Goal: Task Accomplishment & Management: Manage account settings

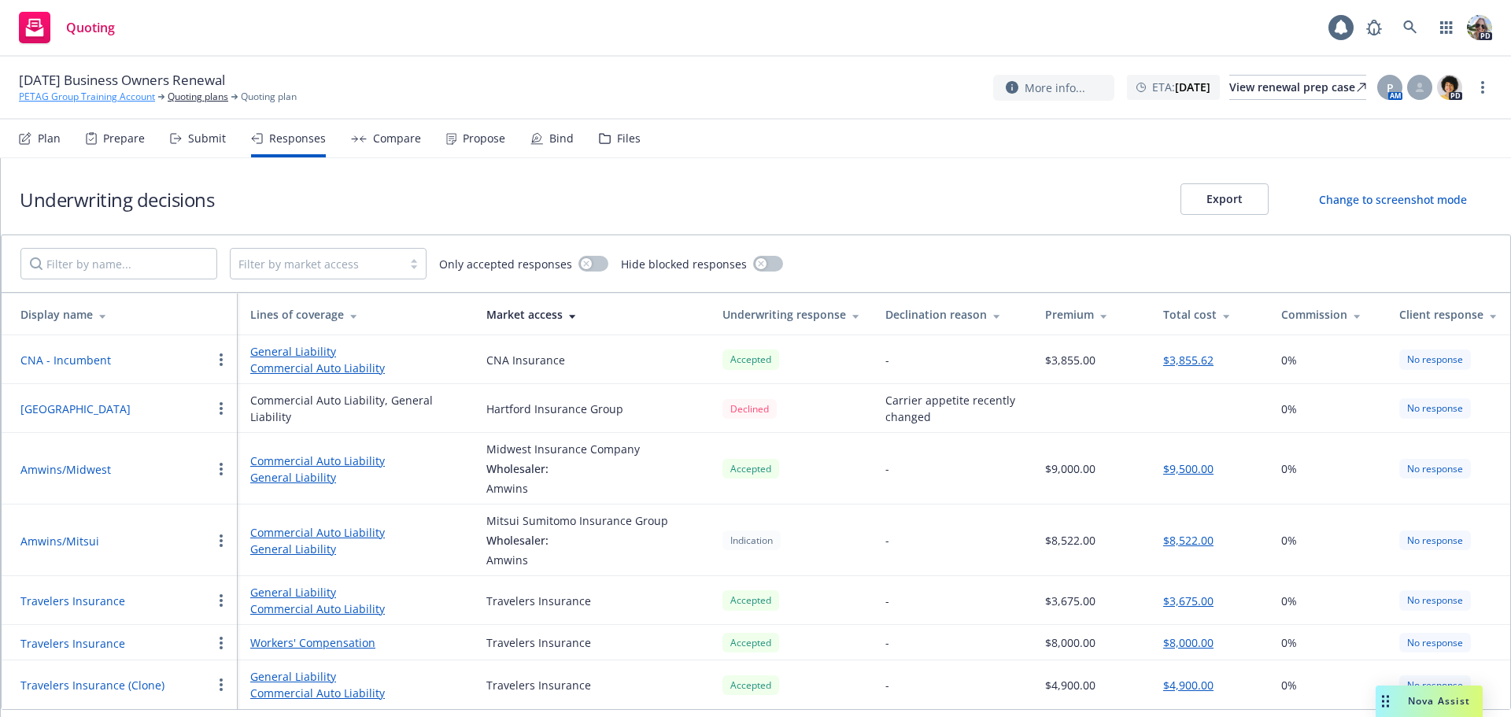
click at [61, 99] on link "PETAG Group Training Account" at bounding box center [87, 97] width 136 height 14
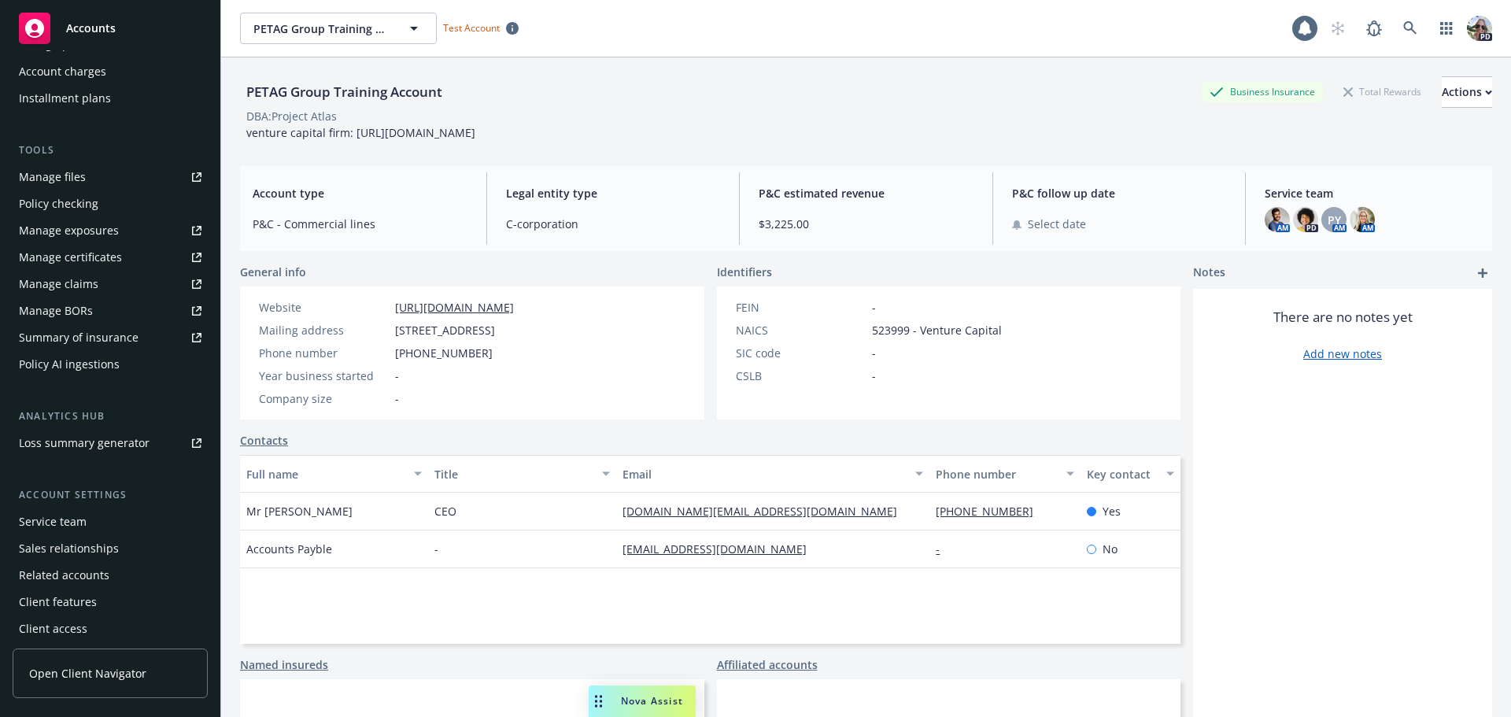
scroll to position [362, 0]
click at [50, 510] on div "Service team" at bounding box center [53, 516] width 68 height 25
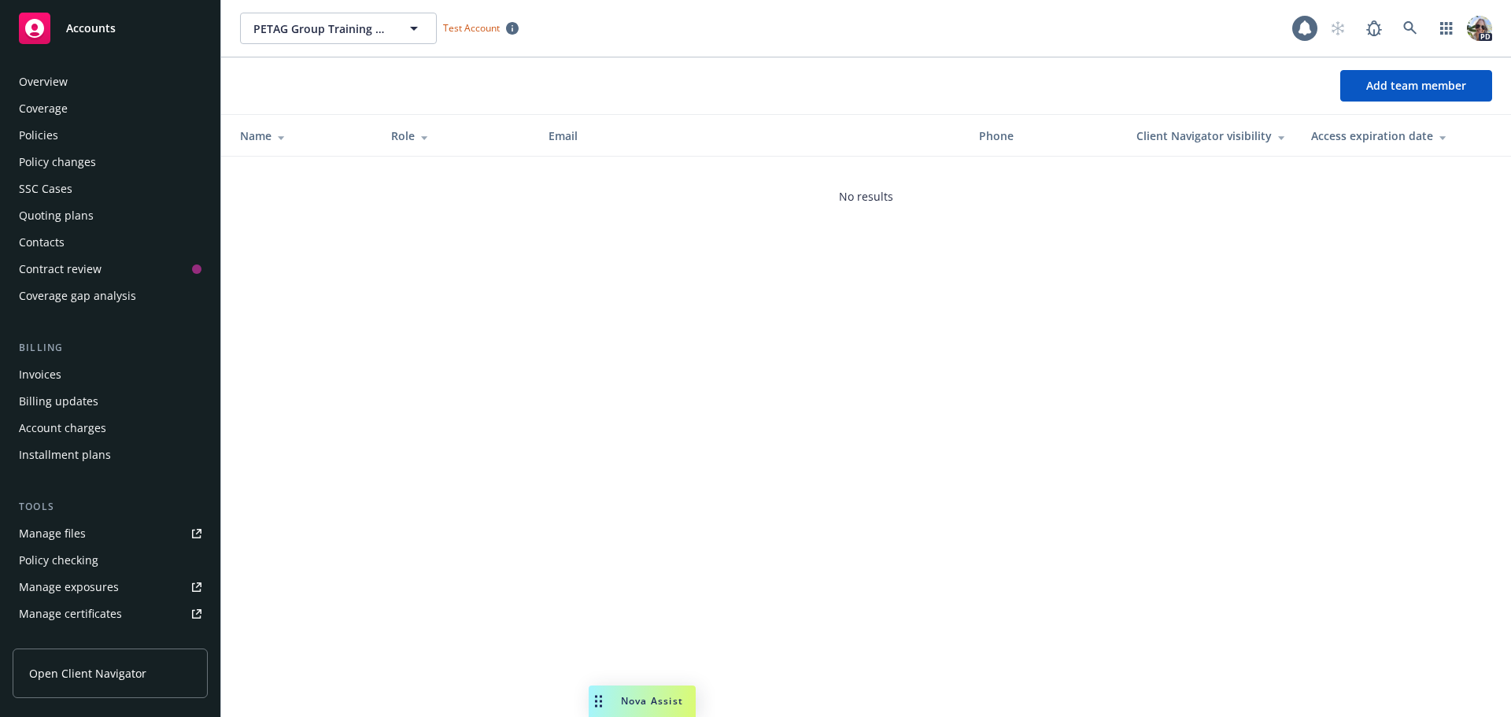
scroll to position [362, 0]
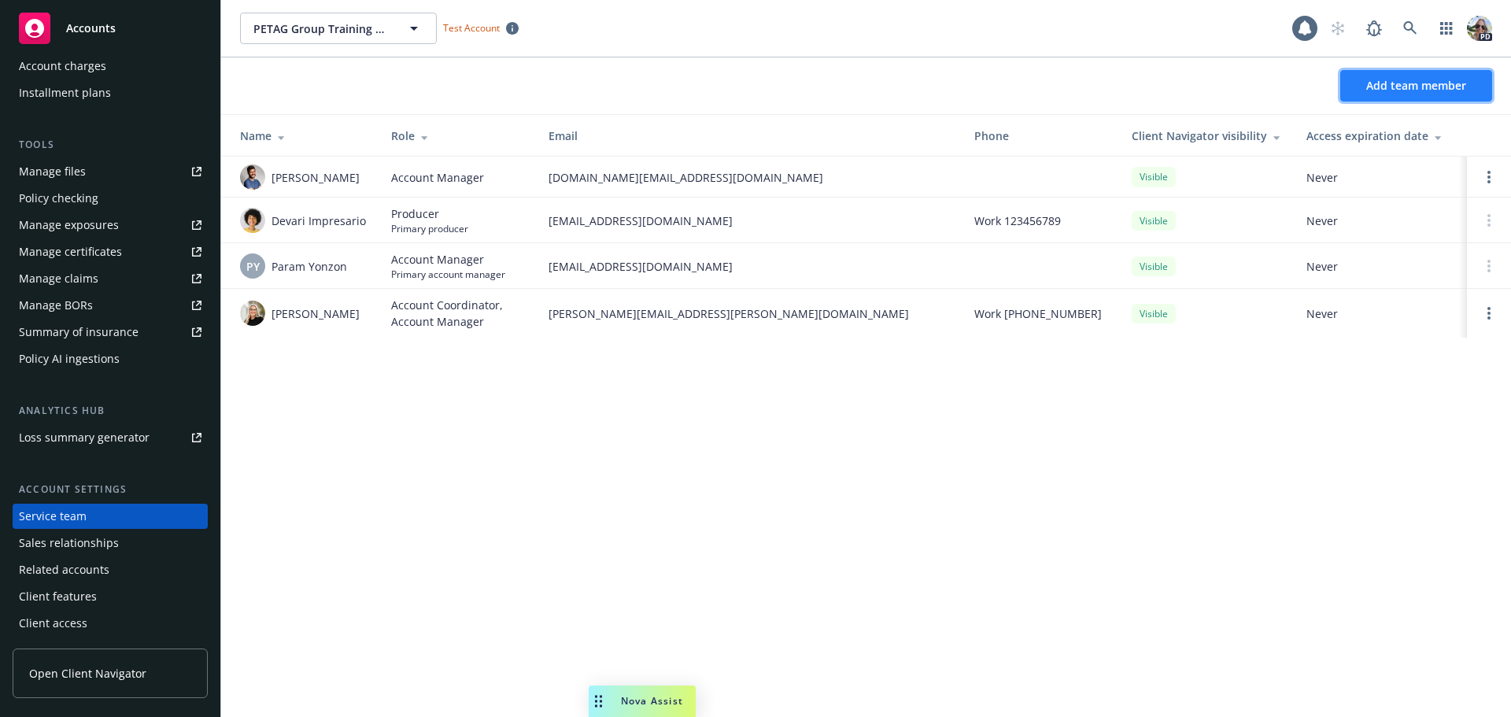
click at [1407, 90] on span "Add team member" at bounding box center [1416, 85] width 100 height 15
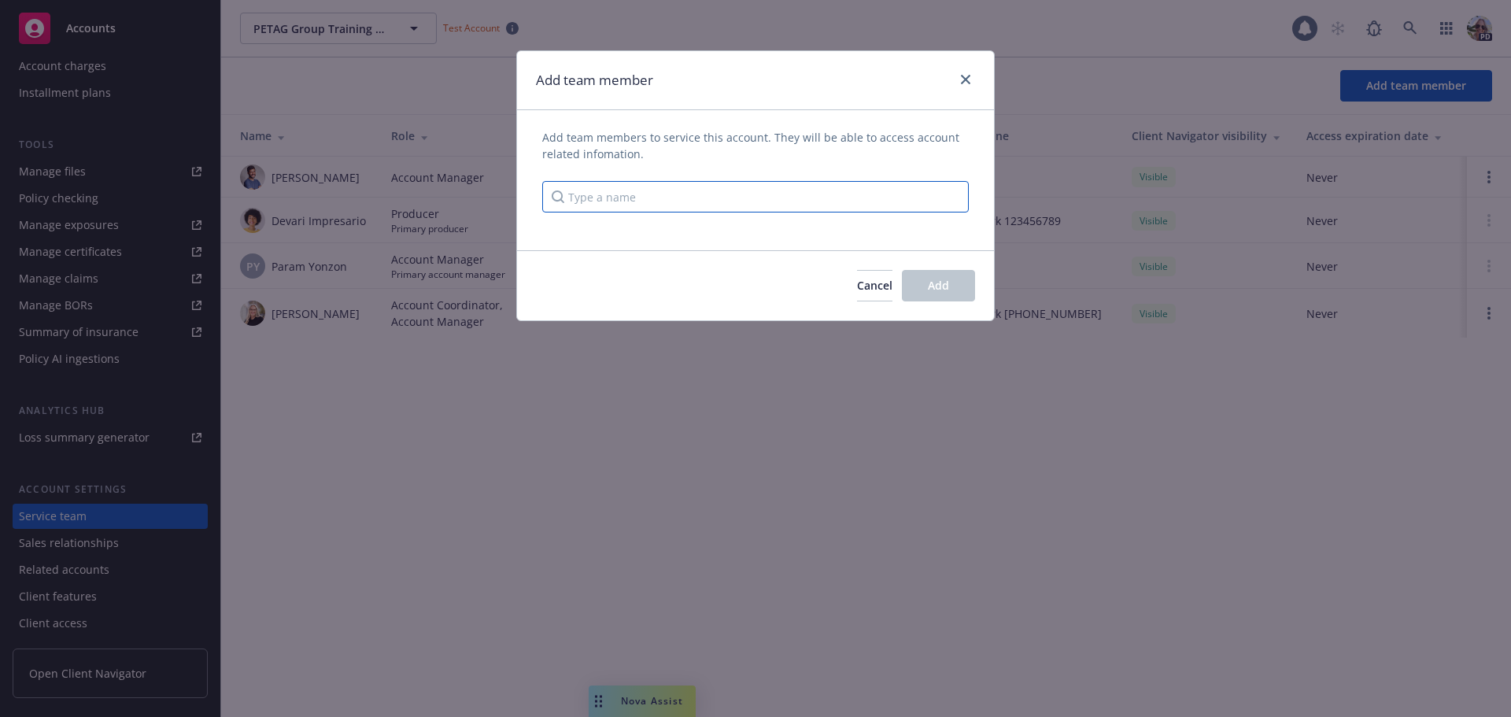
click at [607, 201] on input "Type a name" at bounding box center [755, 196] width 426 height 31
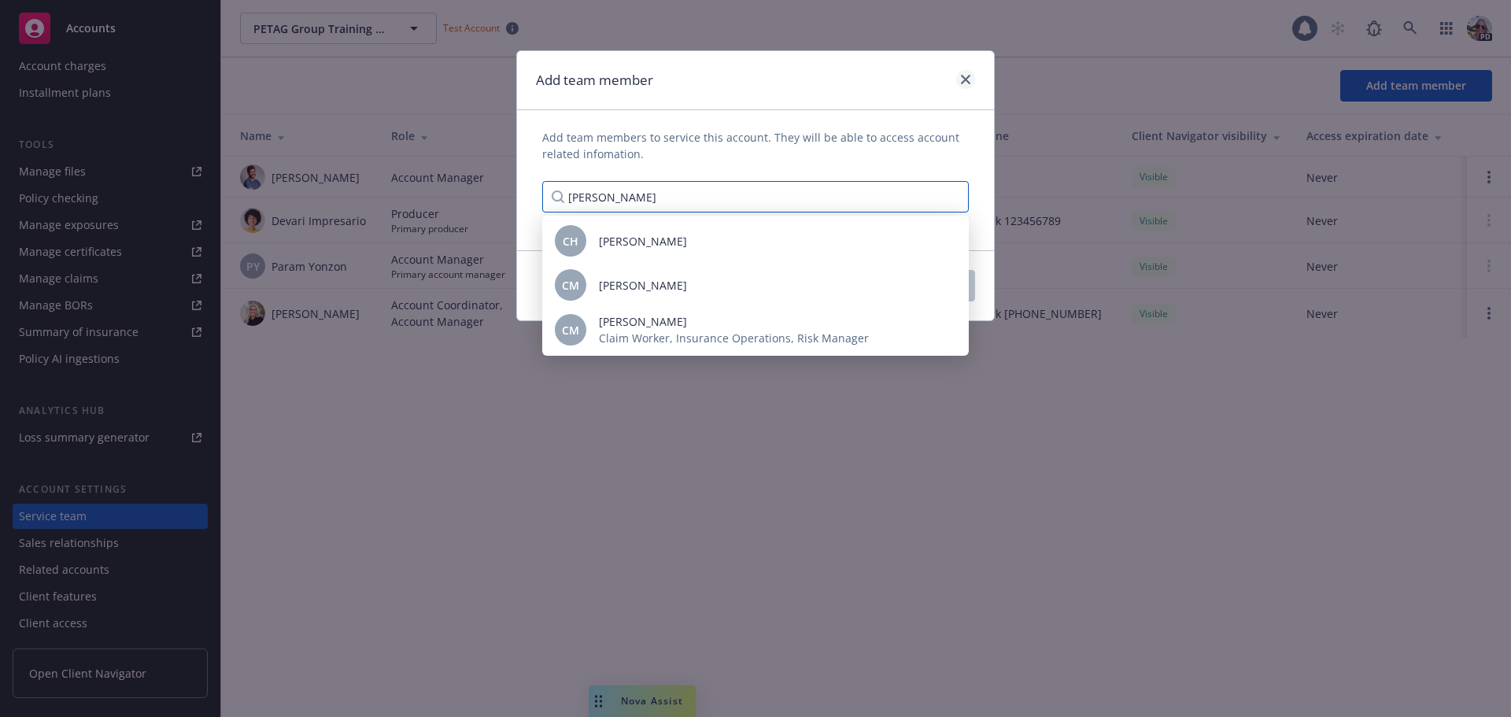
type input "christina ha"
click at [973, 76] on link "close" at bounding box center [965, 79] width 19 height 19
